Goal: Task Accomplishment & Management: Manage account settings

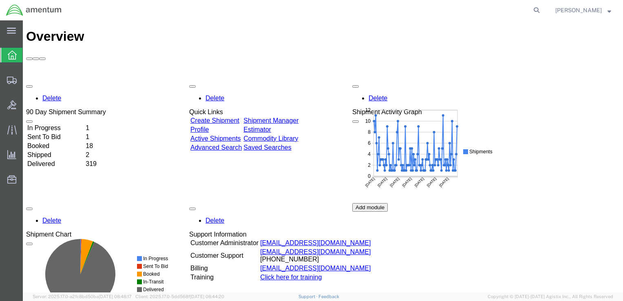
click at [66, 124] on td "In Progress" at bounding box center [56, 128] width 58 height 8
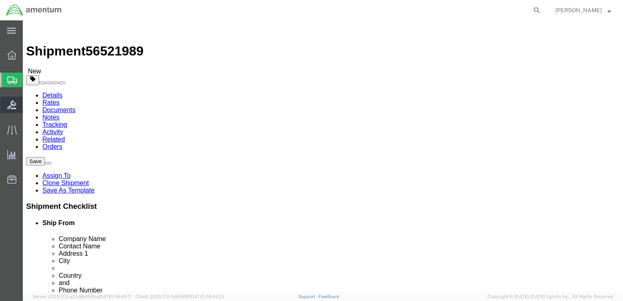
select select "42679"
select select
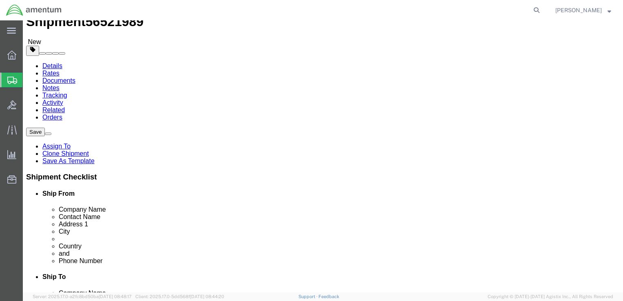
scroll to position [82, 0]
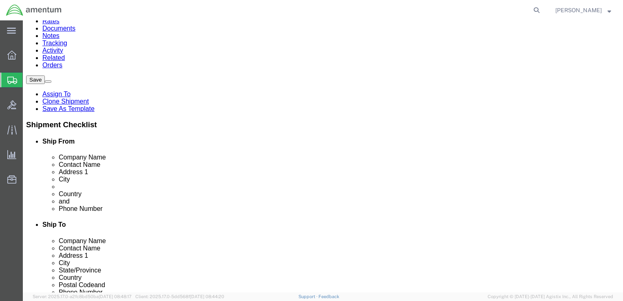
click input "404.767.5800"
click input "404-767.5800"
type input "[PHONE_NUMBER]"
click div "Shipment Notification"
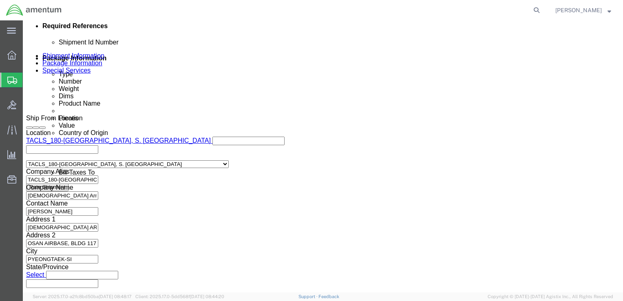
scroll to position [466, 0]
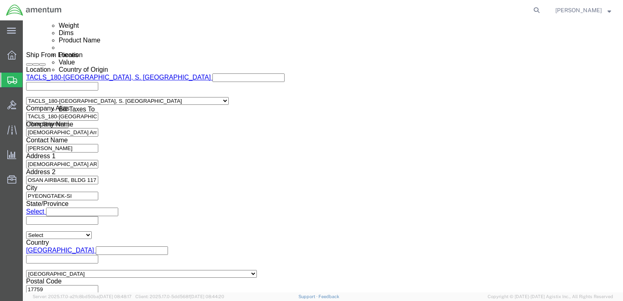
click button "Continue"
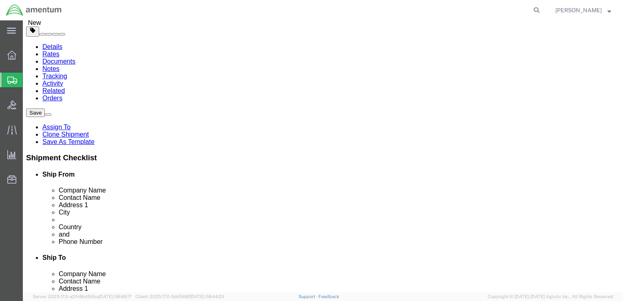
scroll to position [0, 0]
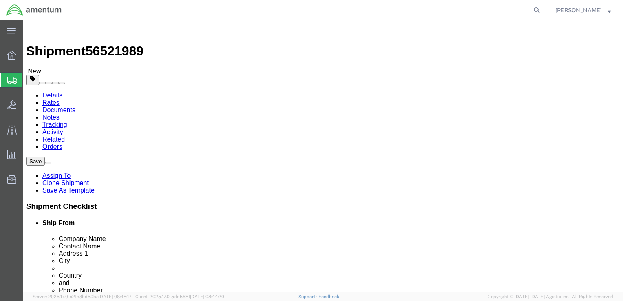
click button "Rate Shipment"
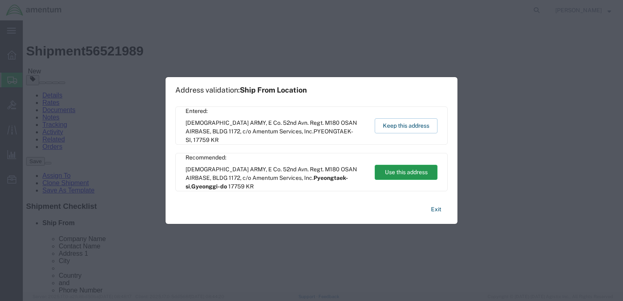
click at [407, 174] on button "Use this address" at bounding box center [406, 172] width 63 height 15
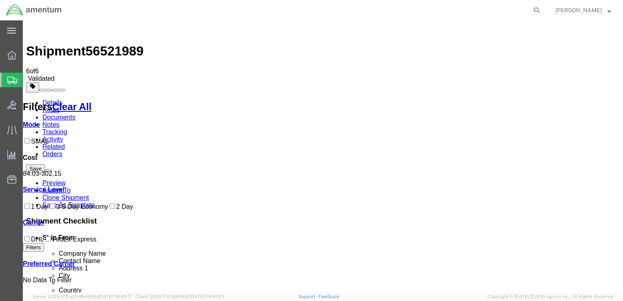
click at [55, 99] on link "Details" at bounding box center [52, 102] width 20 height 7
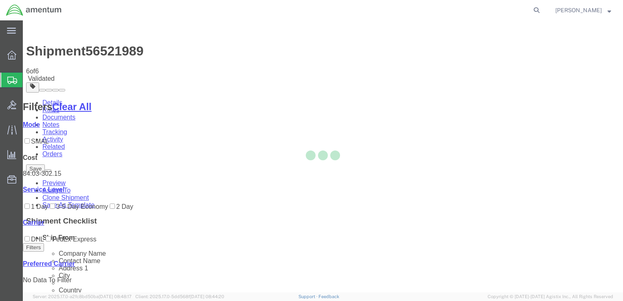
select select "42679"
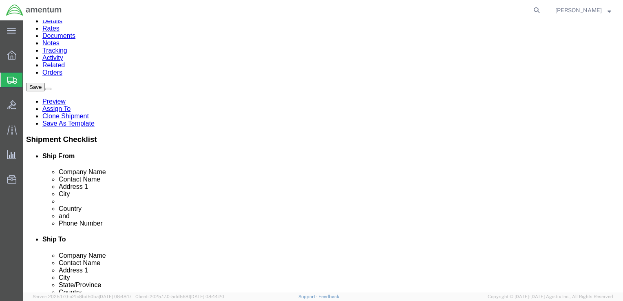
scroll to position [41, 0]
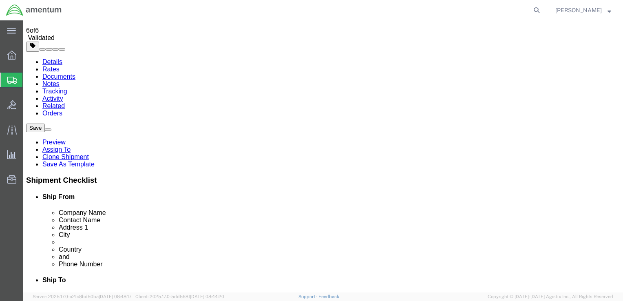
drag, startPoint x: 128, startPoint y: 130, endPoint x: 83, endPoint y: 130, distance: 44.5
click input "[PERSON_NAME]"
type input "[PERSON_NAME] CO"
drag, startPoint x: 154, startPoint y: 193, endPoint x: 124, endPoint y: 197, distance: 30.5
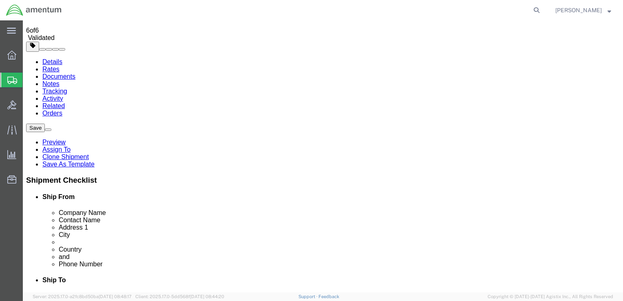
click p "- [DEMOGRAPHIC_DATA] Army - ([PERSON_NAME]) [DEMOGRAPHIC_DATA] ARMY, E Co. 52nd…"
select select
type input "[PERSON_NAME]"
type input "PYEONGTAEK-SI"
select select
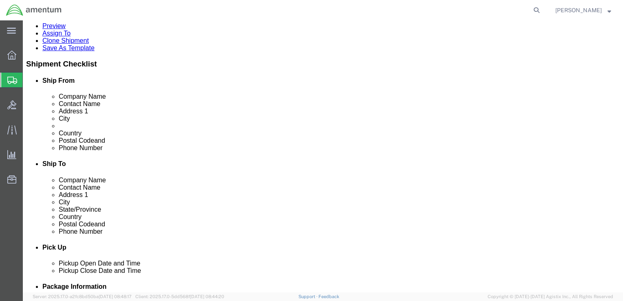
scroll to position [163, 0]
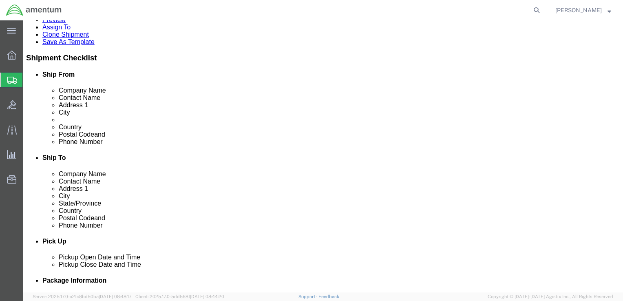
type input "[PERSON_NAME]"
click input "text"
click input "[PHONE_NUMBER]"
type input "[PHONE_NUMBER]"
click button "Rate Shipment"
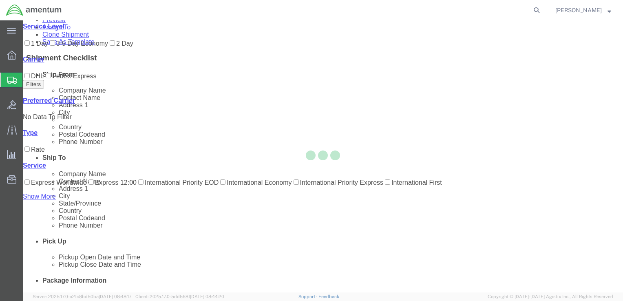
scroll to position [0, 0]
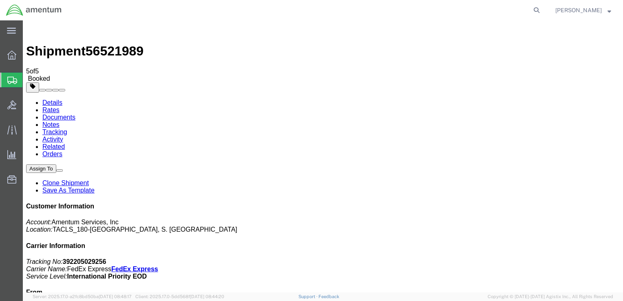
drag, startPoint x: 106, startPoint y: 176, endPoint x: 50, endPoint y: 176, distance: 56.3
copy td "Shipping Label Laser"
drag, startPoint x: 255, startPoint y: 177, endPoint x: 230, endPoint y: 179, distance: 24.9
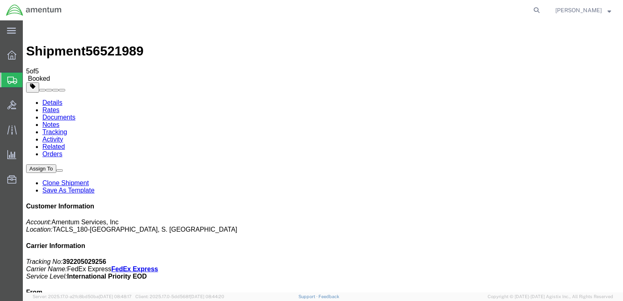
drag, startPoint x: 97, startPoint y: 131, endPoint x: 49, endPoint y: 130, distance: 48.6
copy td "AWB Label Laser"
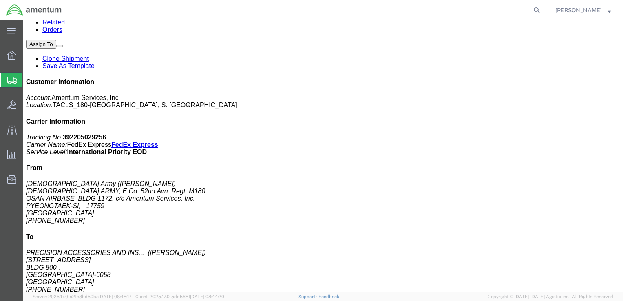
scroll to position [122, 0]
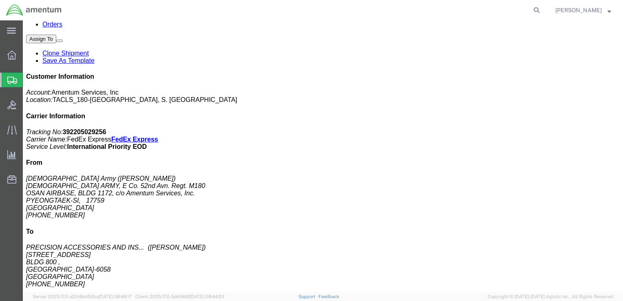
drag, startPoint x: 111, startPoint y: 11, endPoint x: 70, endPoint y: 10, distance: 40.8
click span "56521989"
copy span "56521989"
drag, startPoint x: 481, startPoint y: 103, endPoint x: 519, endPoint y: 103, distance: 37.9
click p "Tracking No: 392205029256 Carrier Name: FedEx Express FedEx Express Service Lev…"
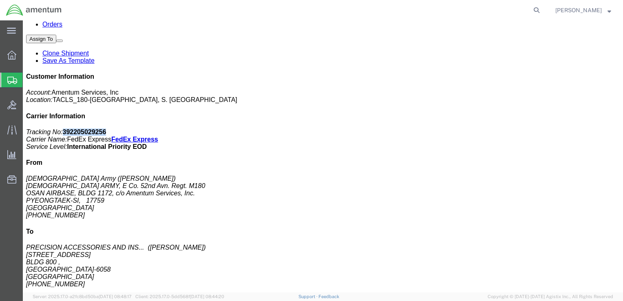
copy b "392205029256"
click at [12, 56] on icon at bounding box center [11, 55] width 9 height 9
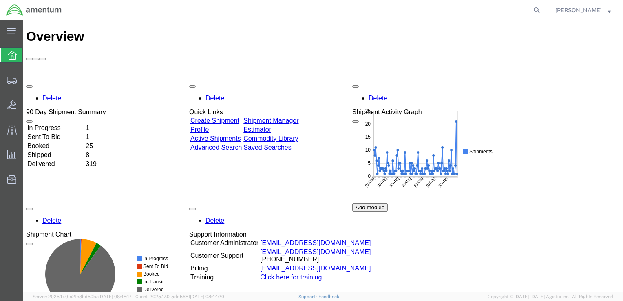
click at [65, 124] on td "In Progress" at bounding box center [56, 128] width 58 height 8
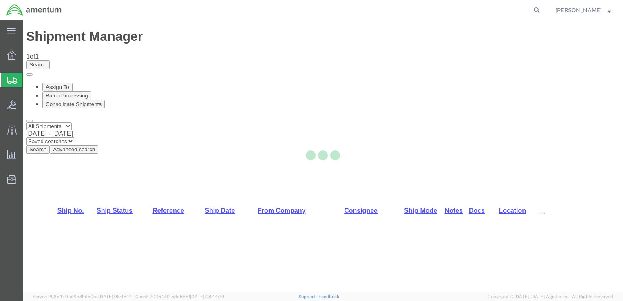
select select "42679"
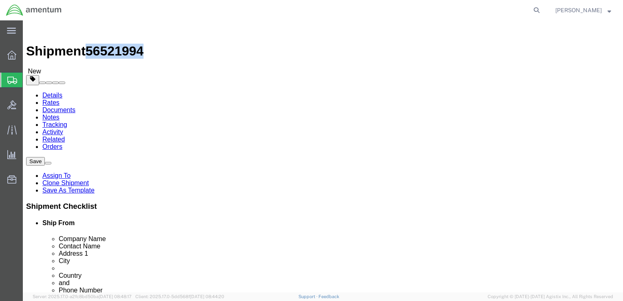
drag, startPoint x: 113, startPoint y: 10, endPoint x: 70, endPoint y: 9, distance: 42.8
click div "Shipment 56521994 New"
copy span "56521994"
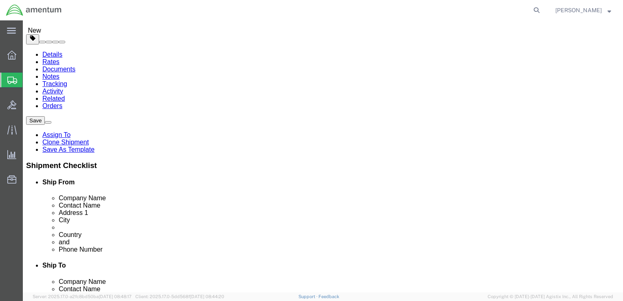
scroll to position [82, 0]
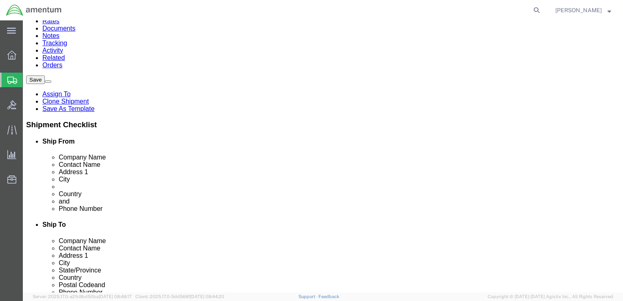
click input "404.767.5800"
click input "404-767.5800"
type input "[PHONE_NUMBER]"
drag, startPoint x: 113, startPoint y: 87, endPoint x: 83, endPoint y: 89, distance: 29.8
click input "[PERSON_NAME]"
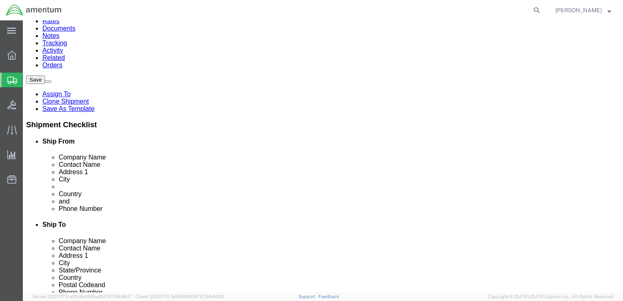
click div
click input "[PERSON_NAME]"
type input "[PERSON_NAME]"
click label
click input "checkbox"
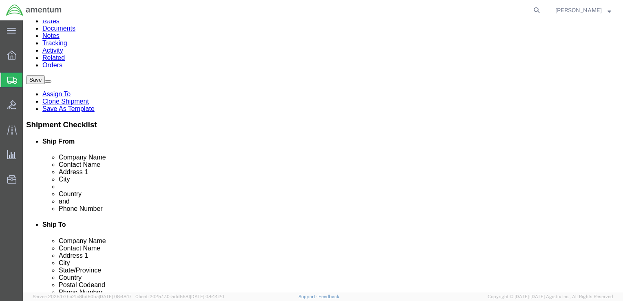
checkbox input "true"
click input "[PERSON_NAME]"
type input "T"
type input "[PERSON_NAME] CO"
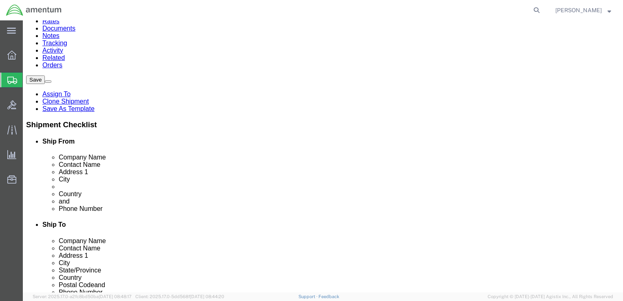
click p "- [DEMOGRAPHIC_DATA] Army - ([PERSON_NAME]) [DEMOGRAPHIC_DATA] ARMY, E Co. 52nd…"
select select
type input "[PERSON_NAME]"
type input "BLDG 1172 OSAN AIRBASE"
checkbox input "false"
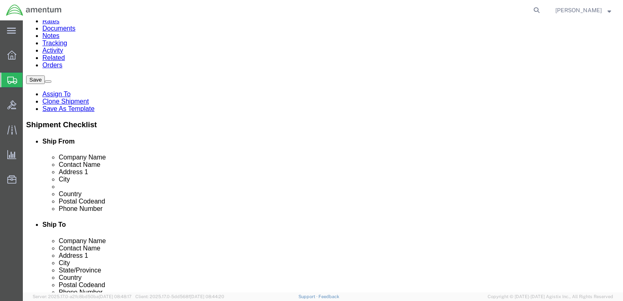
type input "[PERSON_NAME]"
click input "text"
drag, startPoint x: 101, startPoint y: 194, endPoint x: 95, endPoint y: 195, distance: 5.7
click input "[PHONE_NUMBER]"
type input "[PHONE_NUMBER]"
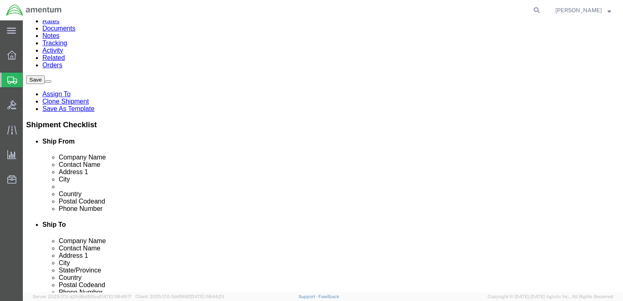
click div "Location Select Select My Profile Location [PHONE_NUMBER] [PHONE_NUMBER] [PHONE…"
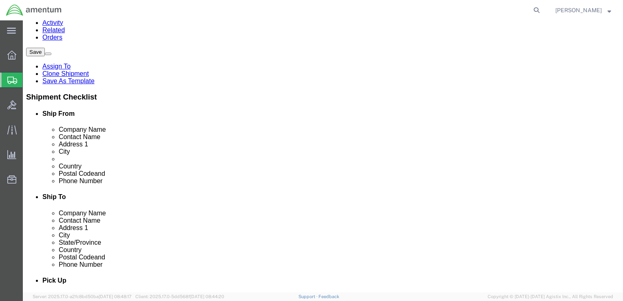
scroll to position [122, 0]
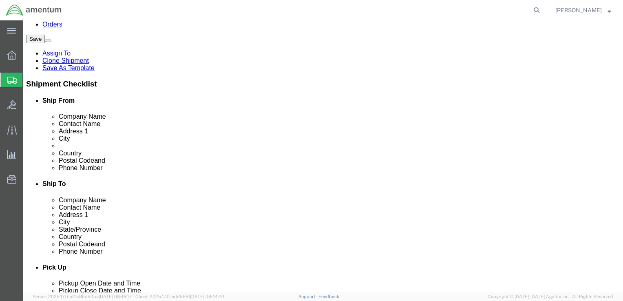
click button "Rate Shipment"
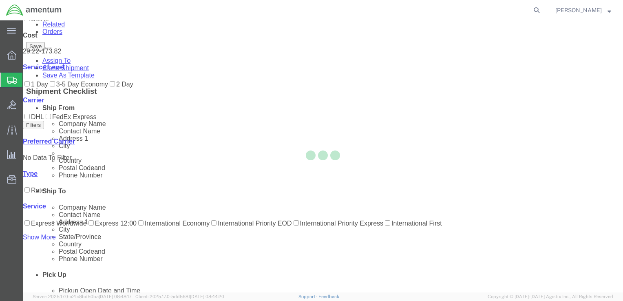
scroll to position [0, 0]
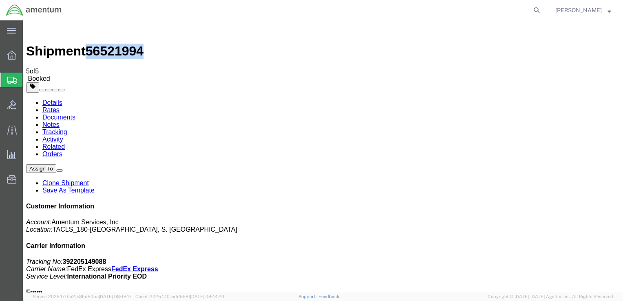
drag, startPoint x: 134, startPoint y: 30, endPoint x: 92, endPoint y: 28, distance: 41.7
click at [92, 44] on span "56521994" at bounding box center [115, 51] width 58 height 15
copy span "56521994"
drag, startPoint x: 509, startPoint y: 128, endPoint x: 547, endPoint y: 127, distance: 37.5
click at [106, 258] on b "392205149088" at bounding box center [85, 261] width 44 height 7
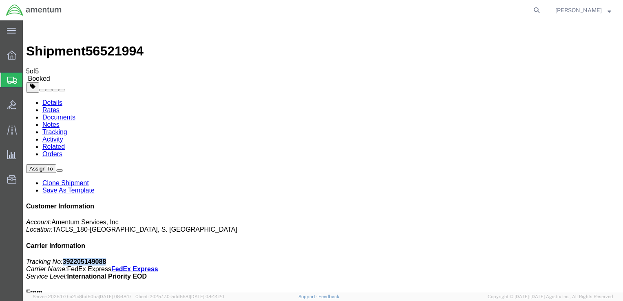
copy b "392205149088"
drag, startPoint x: 104, startPoint y: 177, endPoint x: 48, endPoint y: 178, distance: 56.7
copy td "Shipping Label Laser"
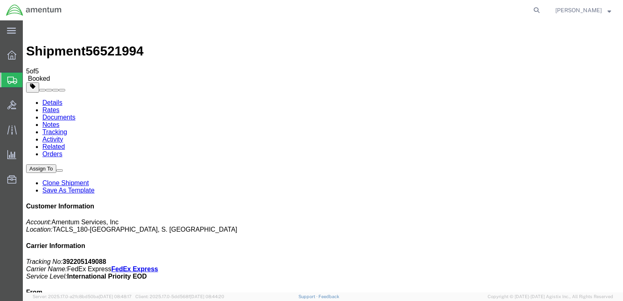
drag, startPoint x: 98, startPoint y: 128, endPoint x: 49, endPoint y: 129, distance: 49.4
copy td "AWB Label Laser"
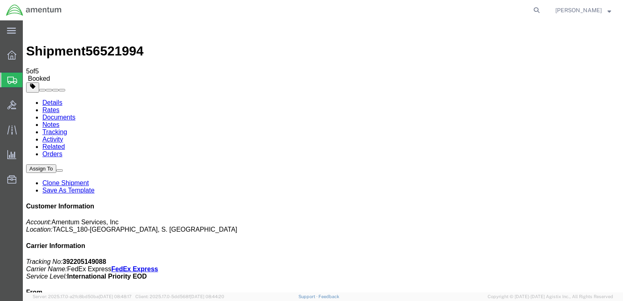
drag, startPoint x: 99, startPoint y: 161, endPoint x: 265, endPoint y: 184, distance: 167.3
